Goal: Transaction & Acquisition: Obtain resource

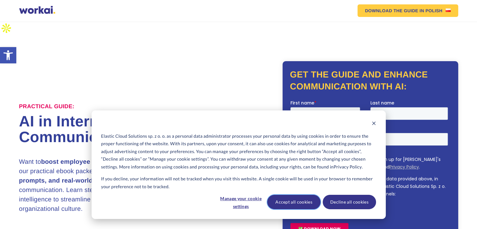
click at [292, 203] on button "Accept all cookies" at bounding box center [293, 202] width 53 height 14
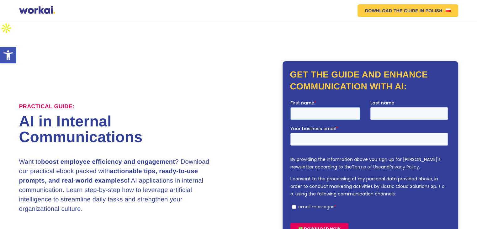
click at [294, 113] on input "First name *" at bounding box center [325, 113] width 70 height 13
type input "SD"
click at [378, 114] on input "Last name" at bounding box center [408, 113] width 77 height 13
type input "Page"
click at [305, 142] on input "Your business email *" at bounding box center [368, 139] width 157 height 13
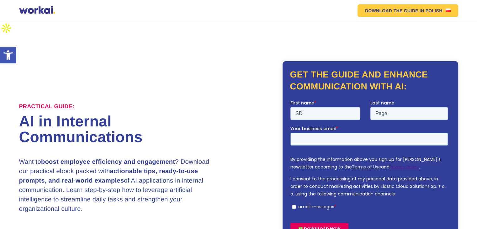
type input "[EMAIL_ADDRESS][DOMAIN_NAME]"
click at [294, 208] on input "email messages *" at bounding box center [293, 207] width 4 height 4
checkbox input "true"
click at [268, 196] on div "Practical Guide: AI in Internal Communications Want to boost employee efficienc…" at bounding box center [238, 156] width 439 height 190
click at [324, 227] on input "✅ DOWNLOAD NOW" at bounding box center [319, 229] width 58 height 12
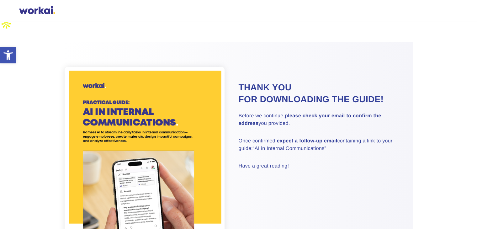
scroll to position [2, 0]
